Goal: Find specific page/section: Find specific page/section

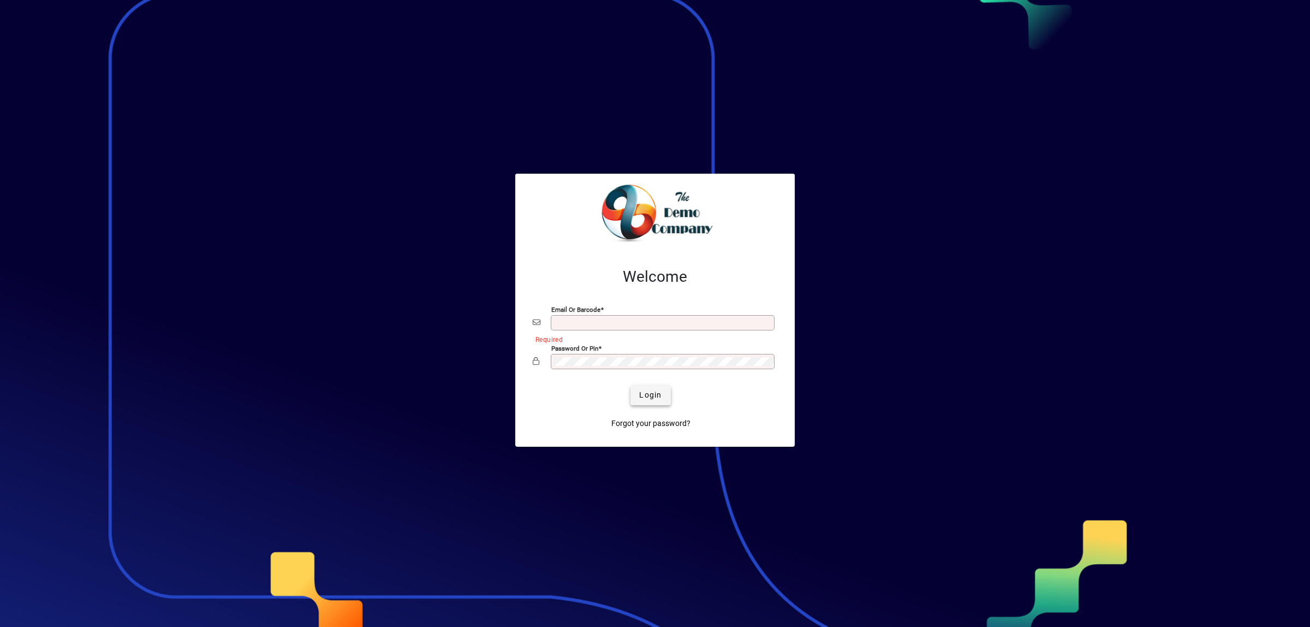
type input "**********"
click at [650, 395] on span "Login" at bounding box center [650, 394] width 22 height 11
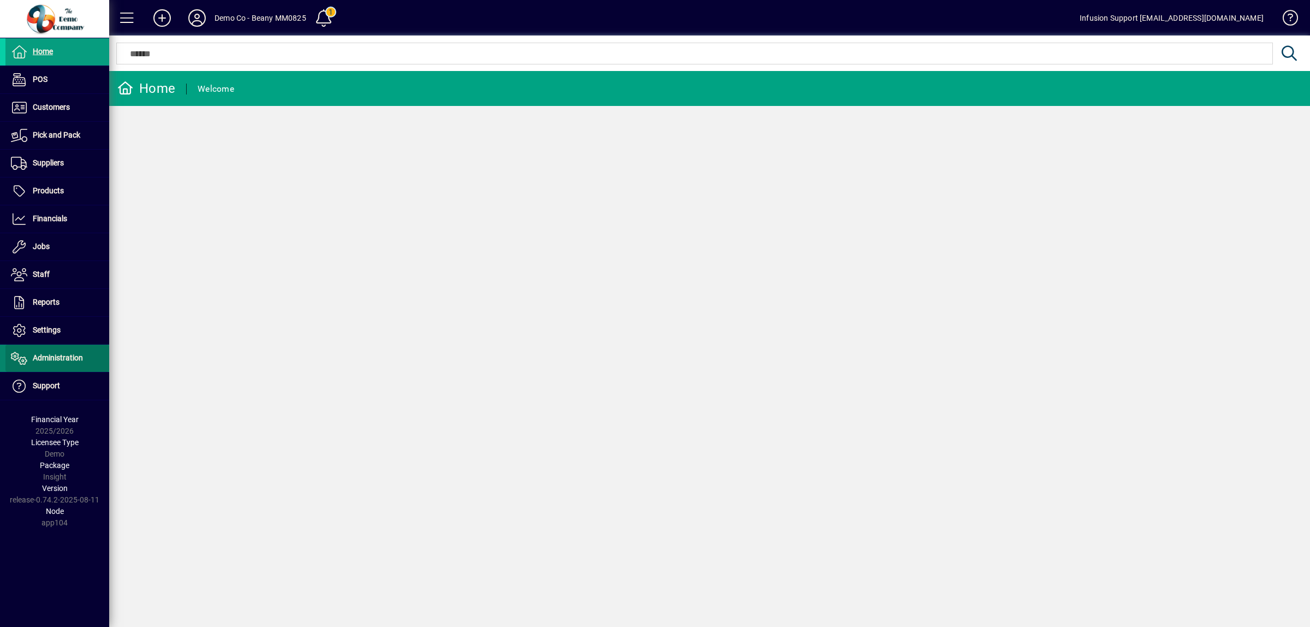
click at [73, 359] on span "Administration" at bounding box center [58, 357] width 50 height 9
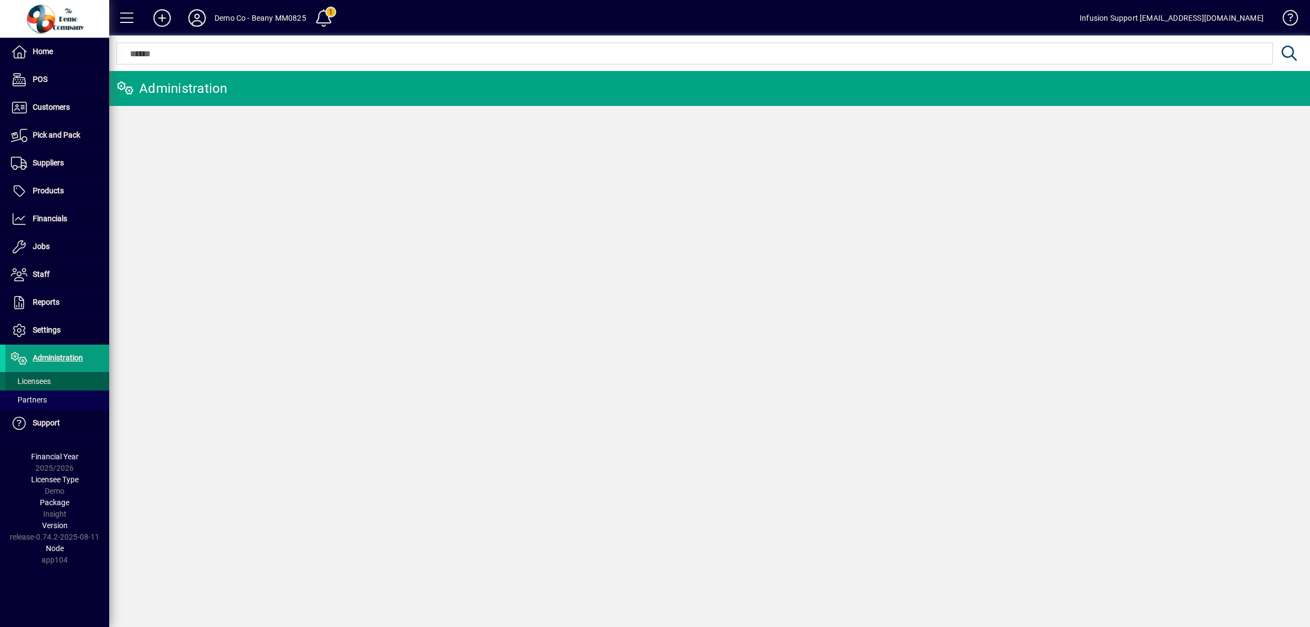
click at [26, 381] on span "Licensees" at bounding box center [31, 381] width 40 height 9
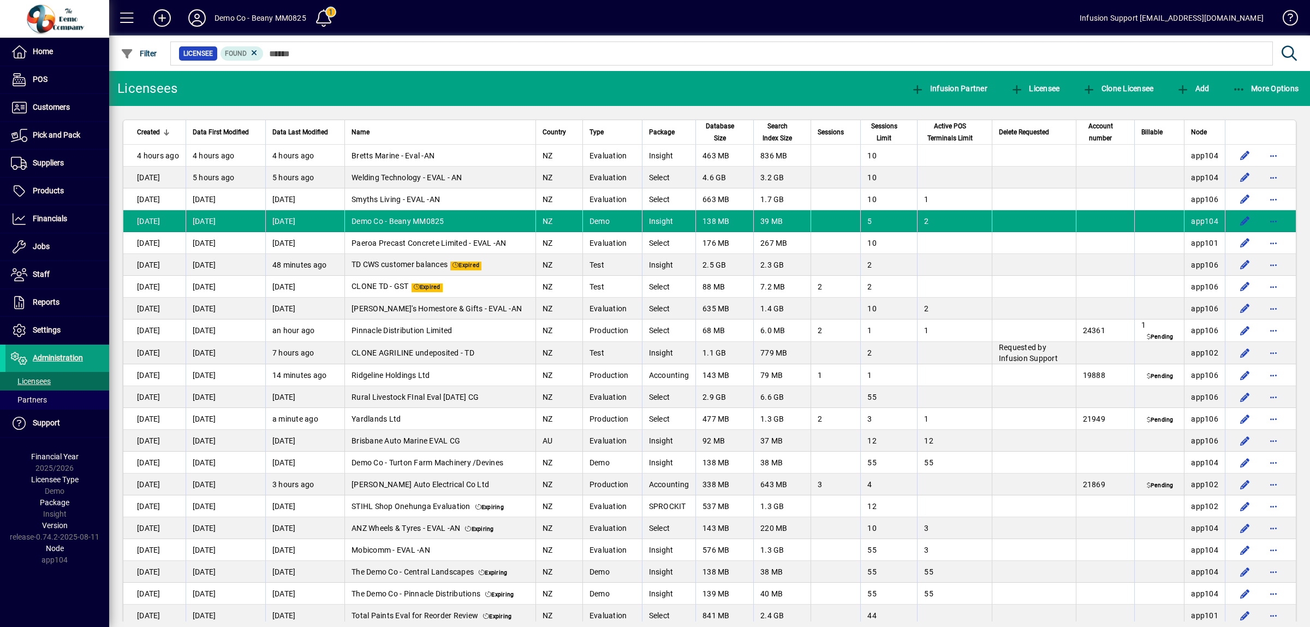
click at [715, 123] on span "Database Size" at bounding box center [720, 132] width 34 height 24
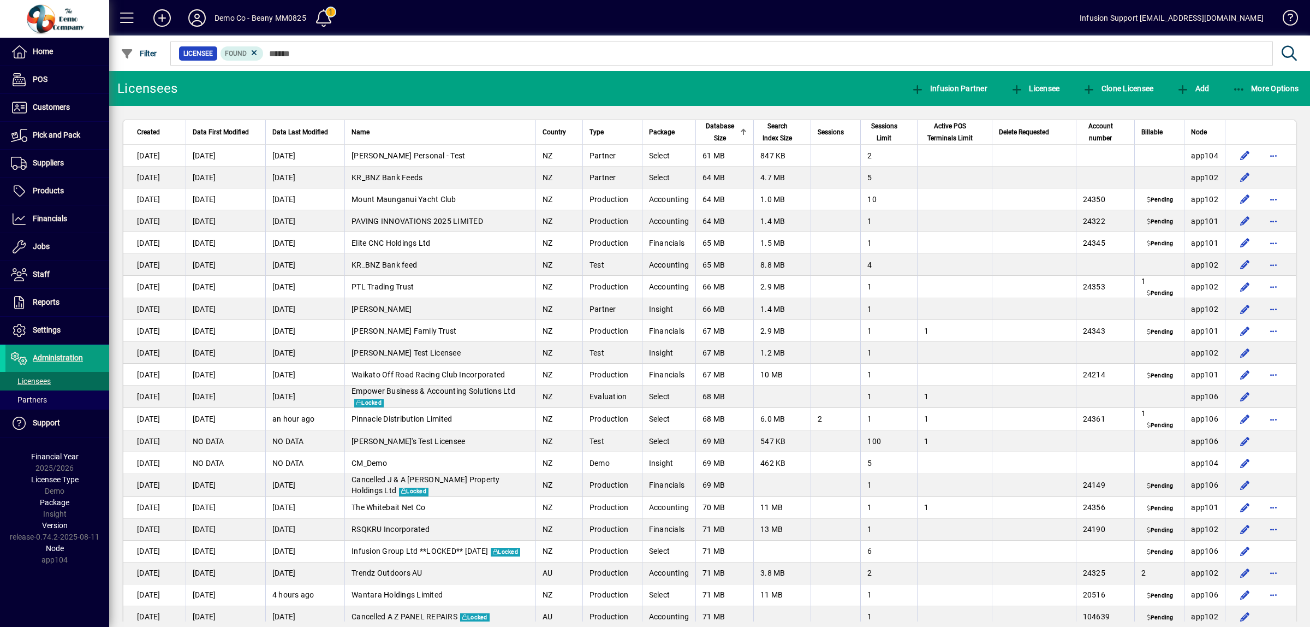
click at [718, 130] on span "Database Size" at bounding box center [720, 132] width 34 height 24
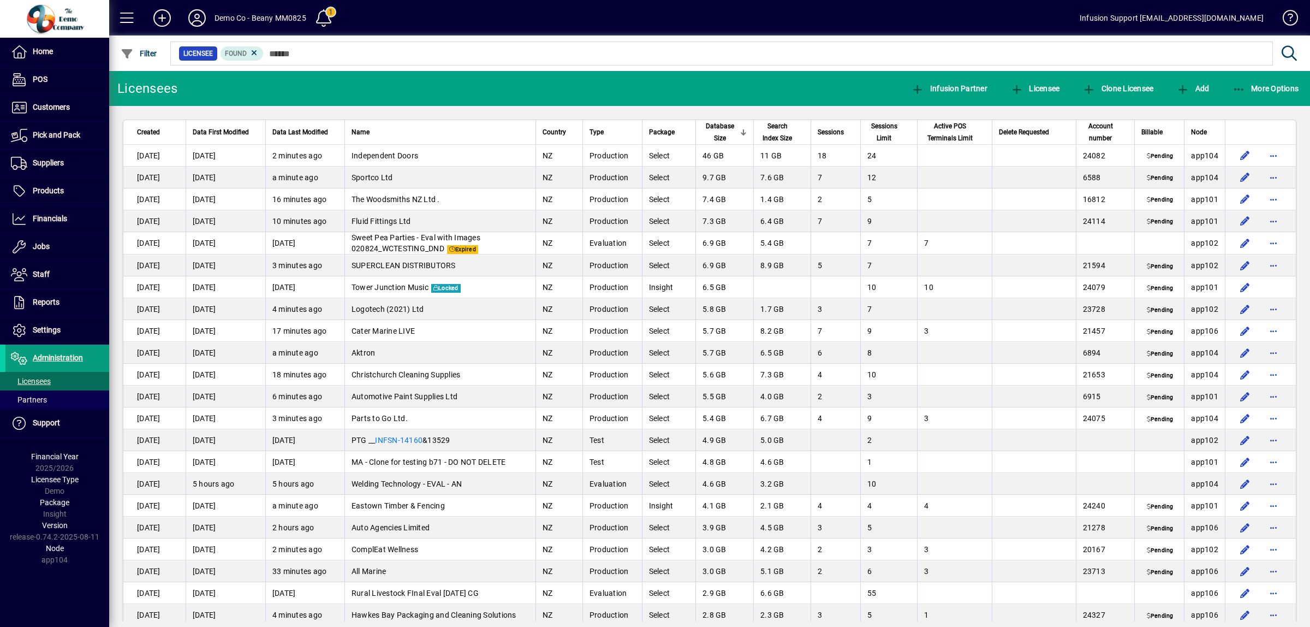
drag, startPoint x: 47, startPoint y: 49, endPoint x: 144, endPoint y: 41, distance: 96.9
click at [47, 49] on span "Home" at bounding box center [43, 51] width 20 height 9
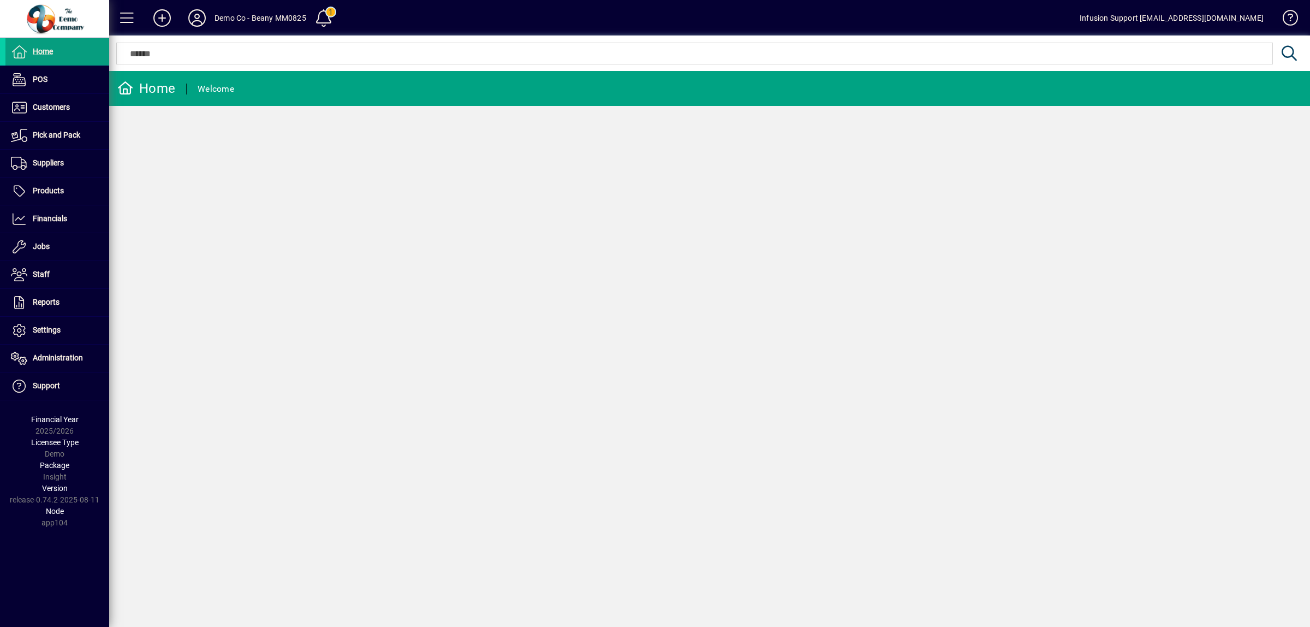
click at [806, 263] on div "Home Welcome" at bounding box center [709, 349] width 1201 height 556
click at [45, 53] on span "Home" at bounding box center [43, 51] width 20 height 9
